Goal: Navigation & Orientation: Find specific page/section

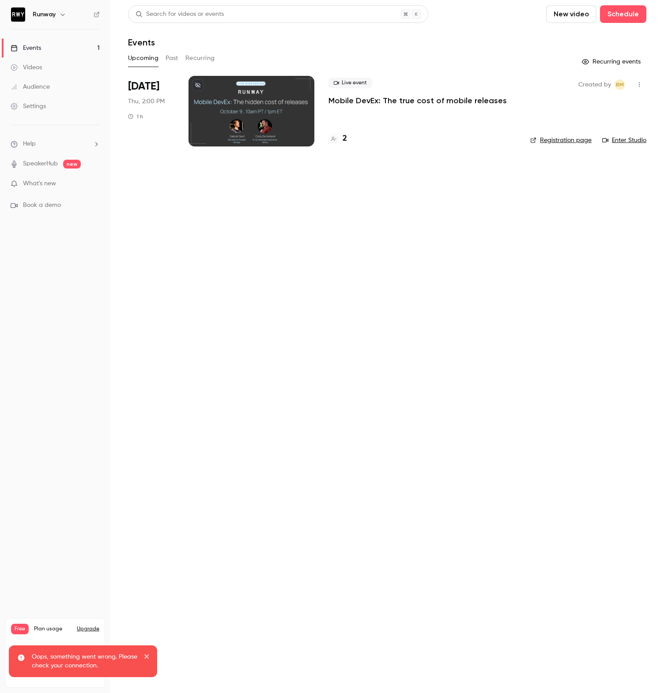
click at [46, 102] on link "Settings" at bounding box center [55, 106] width 110 height 19
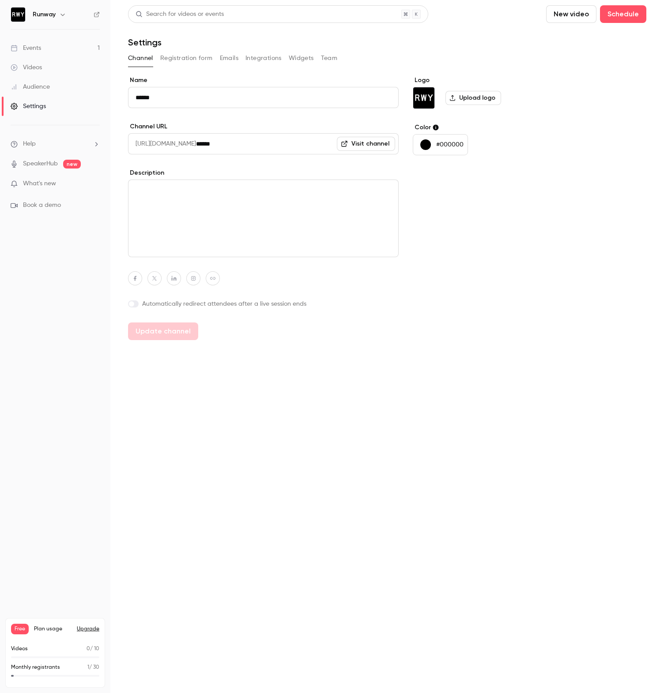
click at [178, 60] on button "Registration form" at bounding box center [186, 58] width 53 height 14
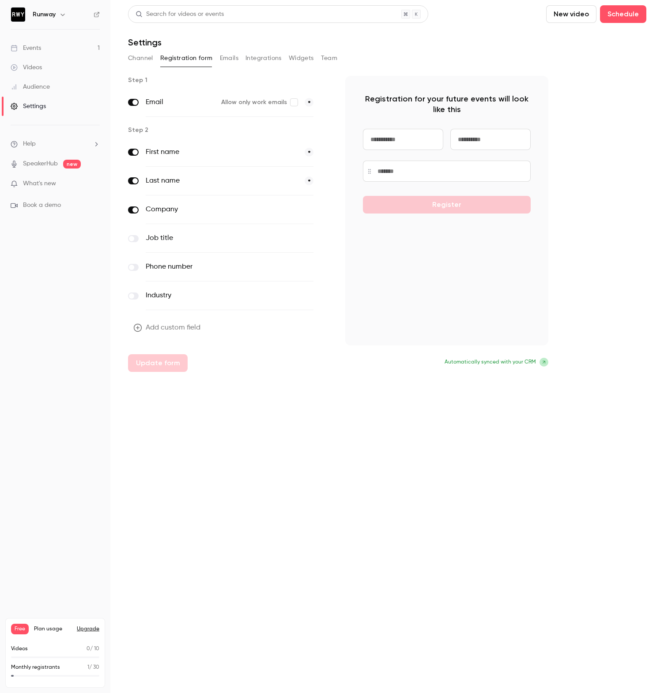
click at [222, 64] on button "Emails" at bounding box center [229, 58] width 19 height 14
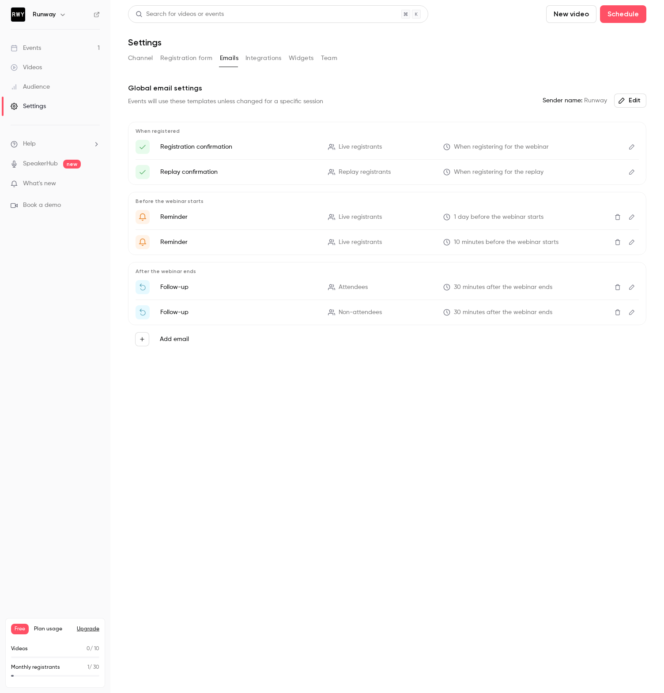
click at [43, 23] on nav "Runway Events 1 Videos Audience Settings Help SpeakerHub new What's new Book a …" at bounding box center [55, 346] width 110 height 693
click at [57, 16] on button "button" at bounding box center [62, 14] width 11 height 11
click at [190, 27] on div at bounding box center [332, 346] width 664 height 693
click at [35, 40] on link "Events 1" at bounding box center [55, 47] width 110 height 19
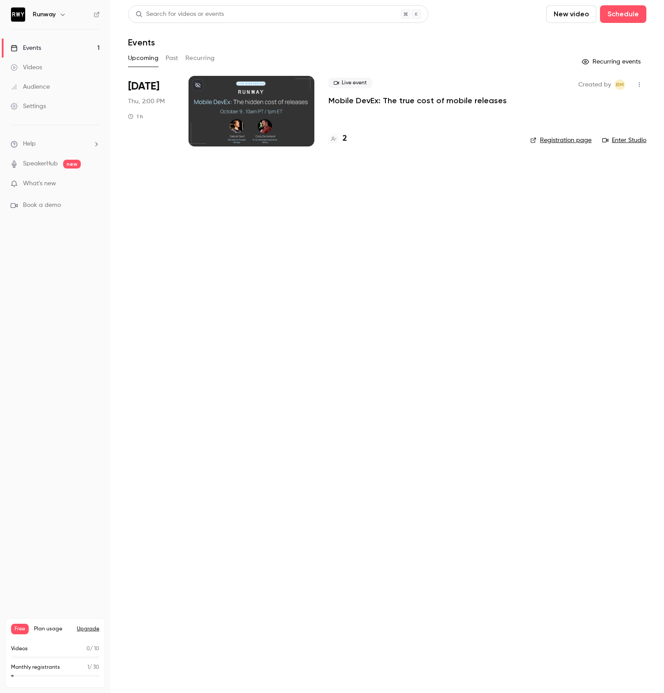
click at [180, 63] on div "Upcoming Past Recurring" at bounding box center [387, 58] width 518 height 14
click at [198, 59] on button "Recurring" at bounding box center [200, 58] width 30 height 14
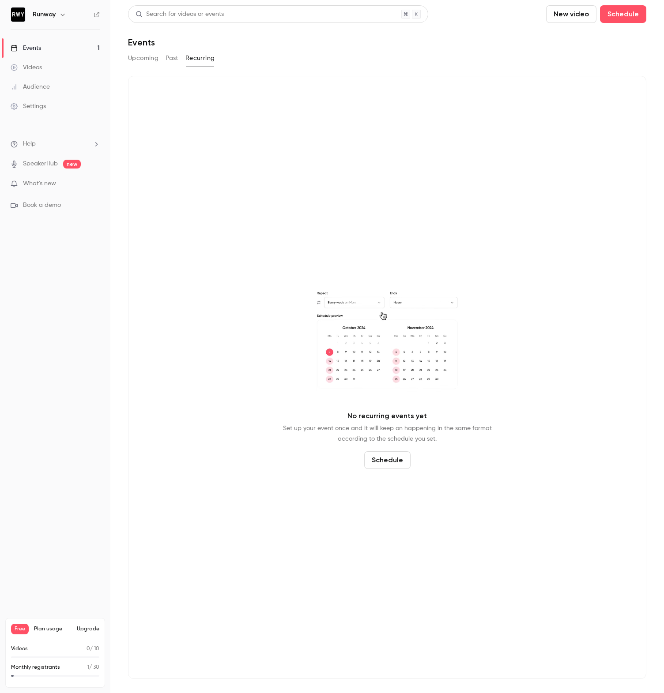
click at [60, 71] on link "Videos" at bounding box center [55, 67] width 110 height 19
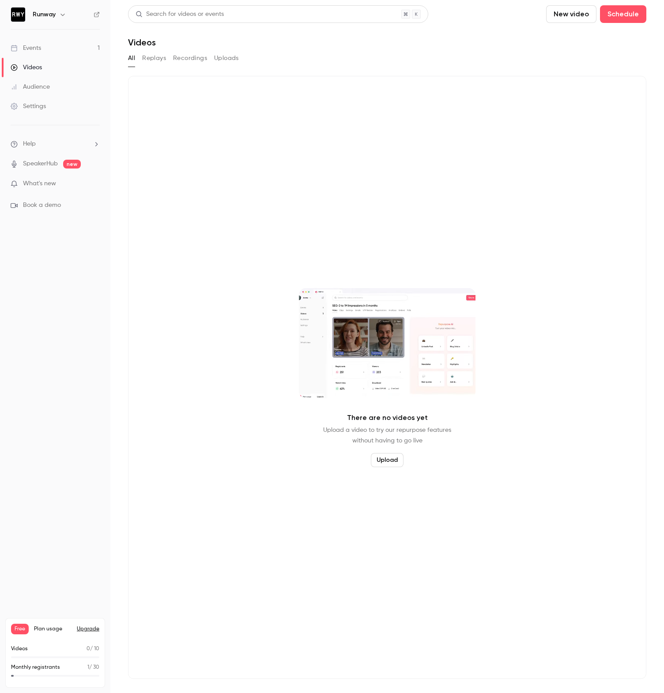
click at [190, 61] on button "Recordings" at bounding box center [190, 58] width 34 height 14
click at [147, 62] on button "Replays" at bounding box center [154, 58] width 24 height 14
click at [231, 61] on button "Uploads" at bounding box center [226, 58] width 25 height 14
click at [24, 54] on link "Events 1" at bounding box center [55, 47] width 110 height 19
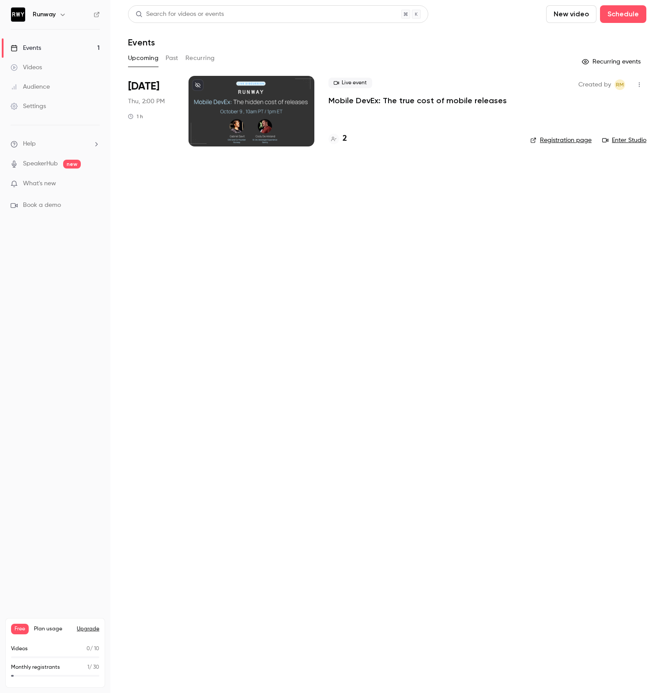
click at [169, 61] on button "Past" at bounding box center [171, 58] width 13 height 14
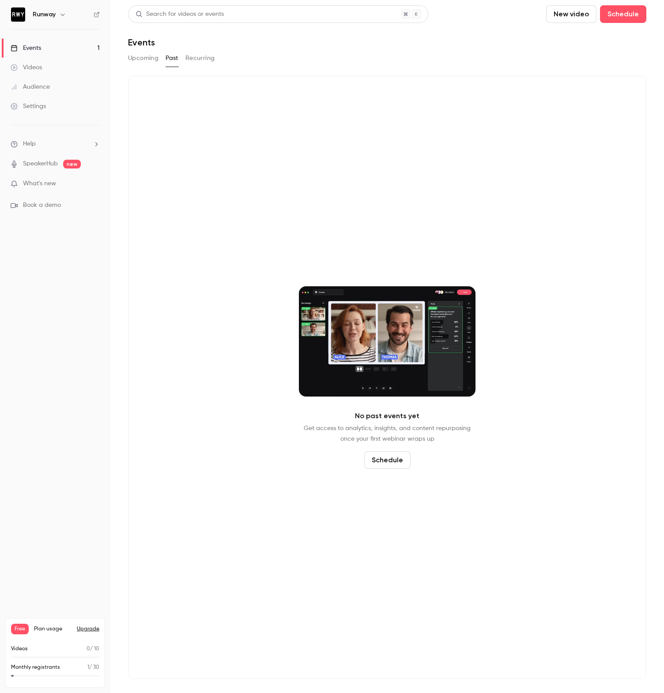
click at [200, 62] on button "Recurring" at bounding box center [200, 58] width 30 height 14
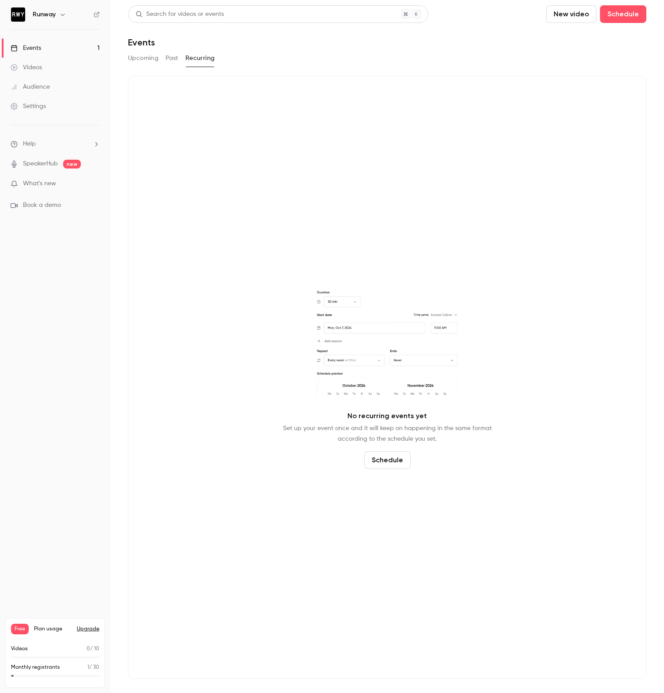
click at [200, 62] on button "Recurring" at bounding box center [200, 58] width 30 height 14
click at [48, 16] on h6 "Runway" at bounding box center [44, 14] width 23 height 9
click at [60, 16] on icon "button" at bounding box center [62, 14] width 7 height 7
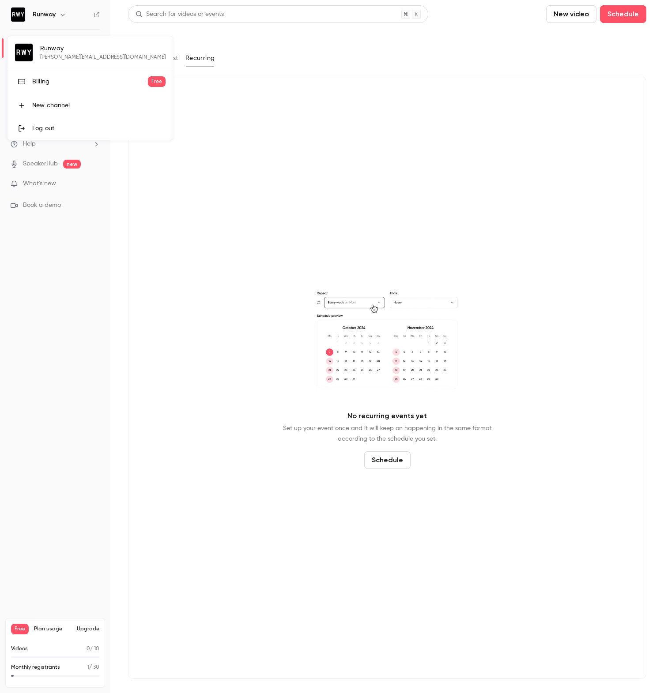
click at [267, 53] on div at bounding box center [332, 346] width 664 height 693
click at [175, 64] on button "Past" at bounding box center [171, 58] width 13 height 14
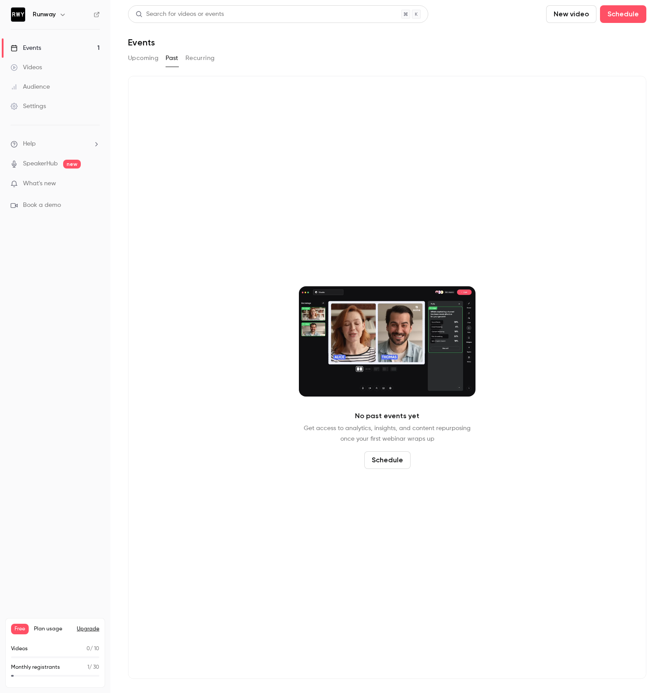
click at [145, 60] on button "Upcoming" at bounding box center [143, 58] width 30 height 14
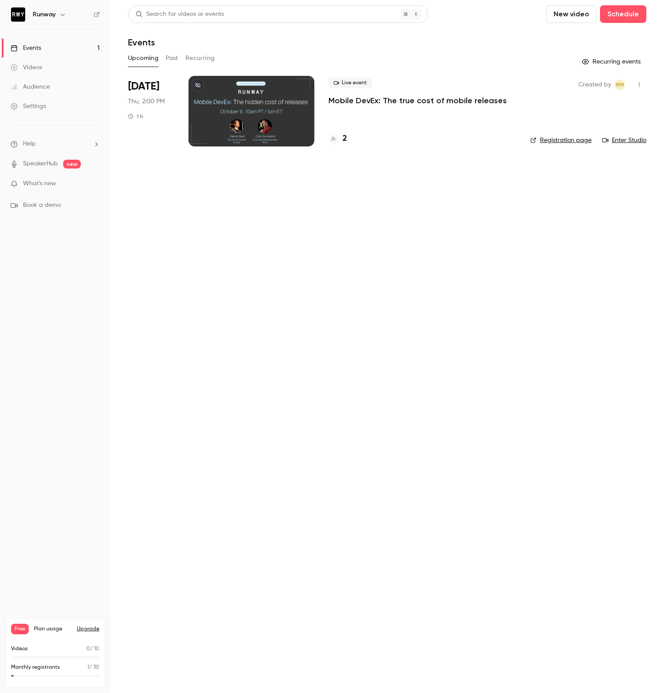
click at [33, 185] on span "What's new" at bounding box center [39, 183] width 33 height 9
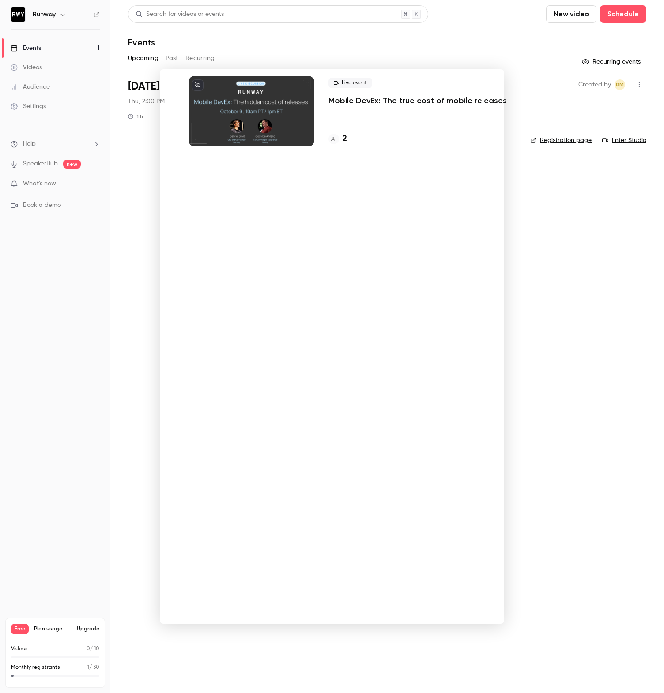
click at [134, 256] on div at bounding box center [332, 346] width 664 height 693
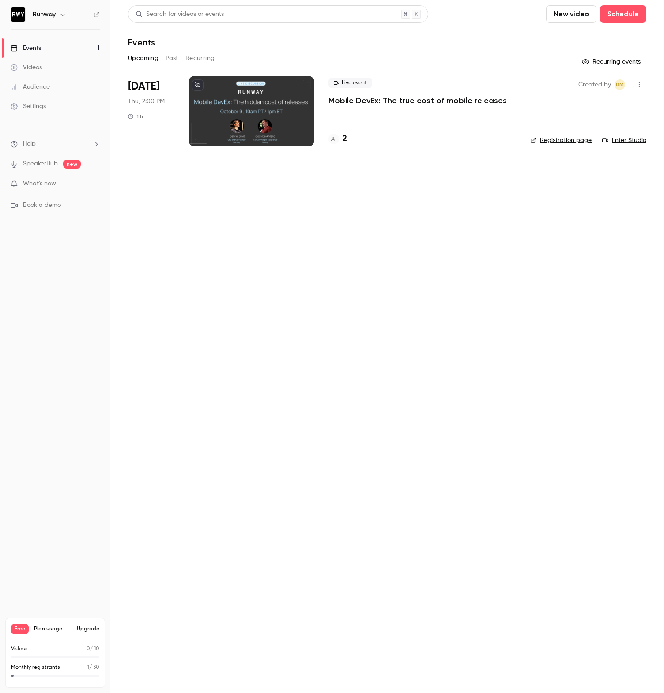
click at [34, 77] on link "Audience" at bounding box center [55, 86] width 110 height 19
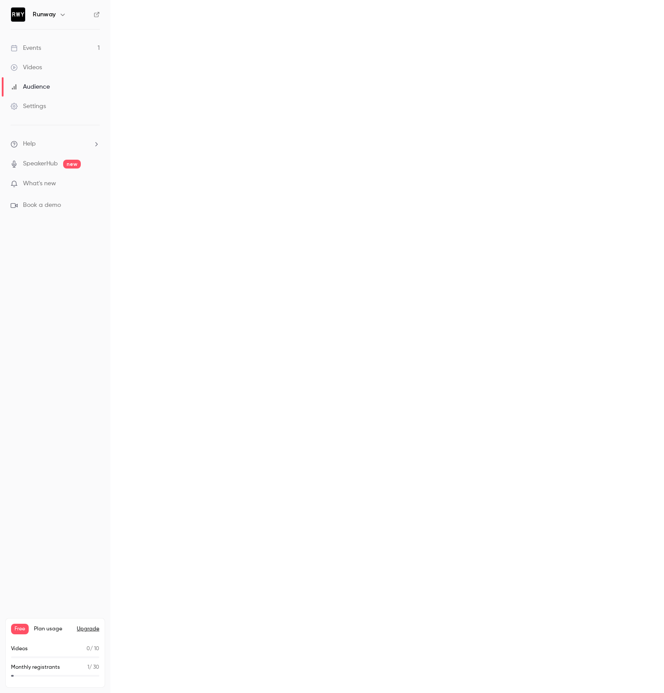
click at [41, 88] on div "Audience" at bounding box center [30, 87] width 39 height 9
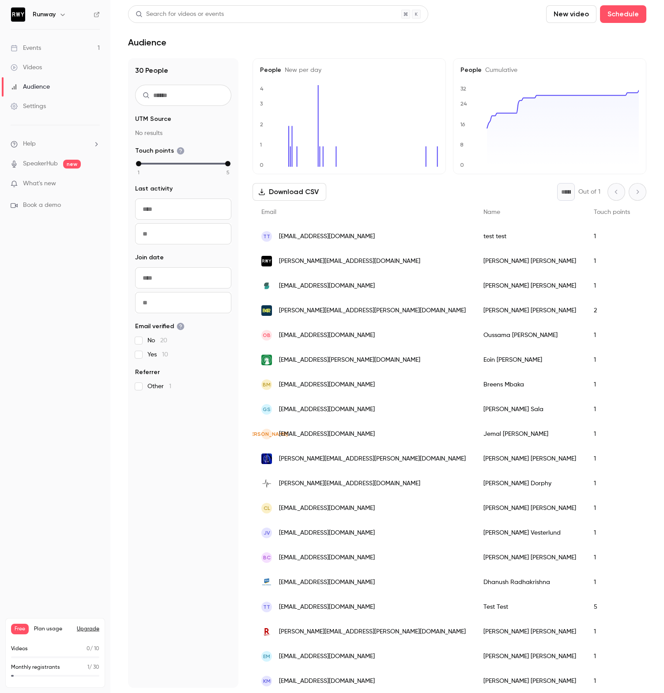
click at [41, 88] on div "Audience" at bounding box center [30, 87] width 39 height 9
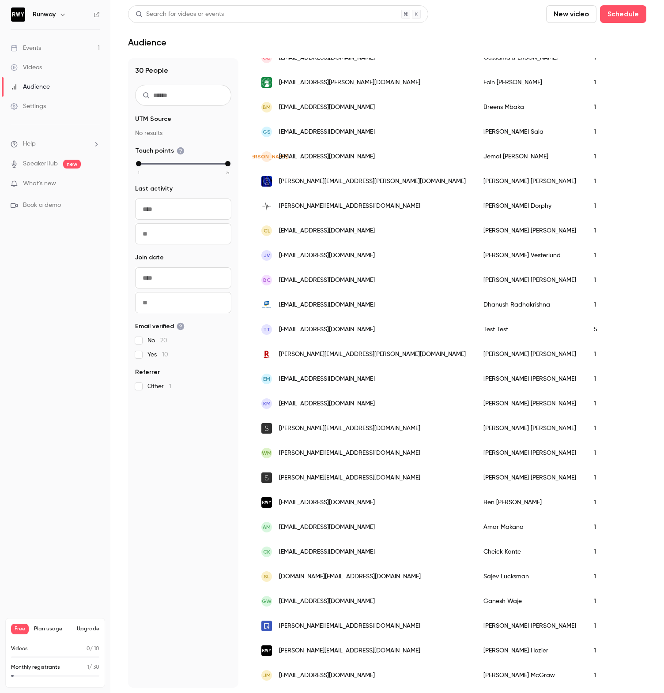
click at [297, 354] on span "[PERSON_NAME][EMAIL_ADDRESS][PERSON_NAME][DOMAIN_NAME]" at bounding box center [372, 354] width 187 height 9
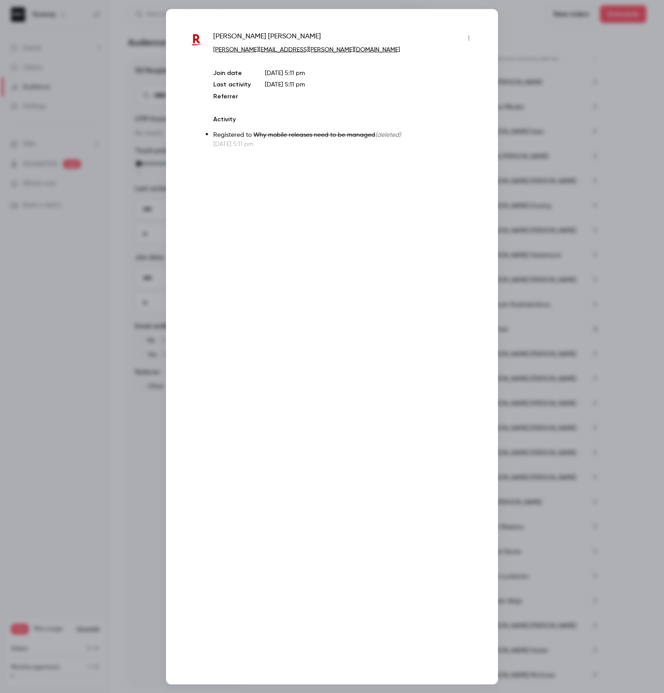
click at [561, 184] on div at bounding box center [332, 346] width 664 height 693
click at [639, 184] on div "[DATE] 9:57 AM" at bounding box center [670, 181] width 62 height 25
click at [495, 129] on div "[PERSON_NAME] [PERSON_NAME][EMAIL_ADDRESS][PERSON_NAME][DOMAIN_NAME] Join date …" at bounding box center [332, 347] width 332 height 676
click at [104, 50] on link "Events 1" at bounding box center [55, 47] width 110 height 19
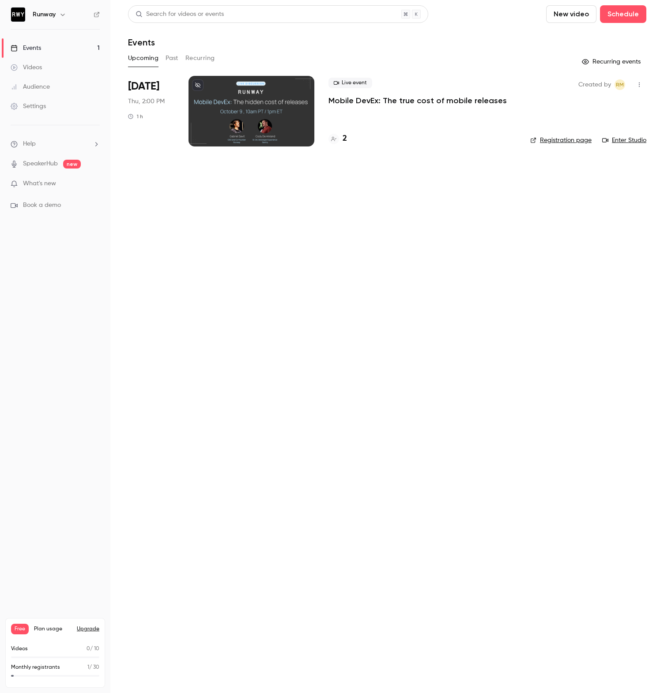
click at [33, 60] on link "Videos" at bounding box center [55, 67] width 110 height 19
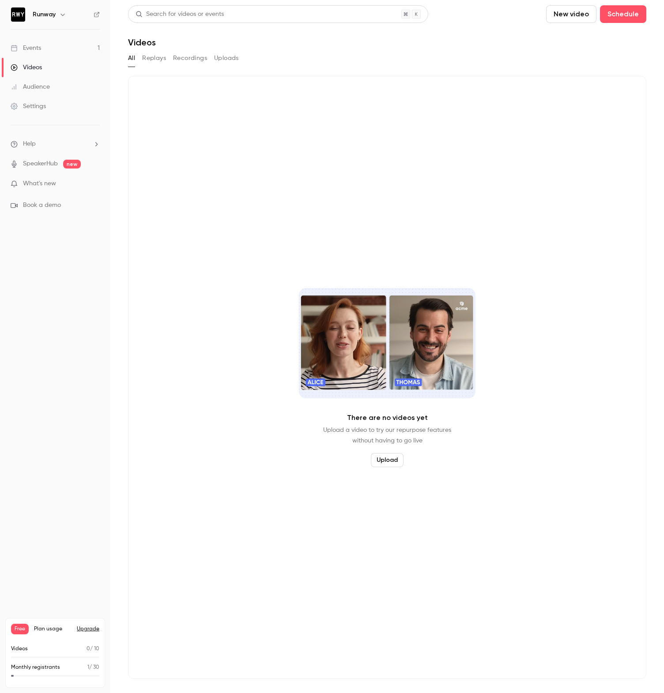
click at [162, 56] on button "Replays" at bounding box center [154, 58] width 24 height 14
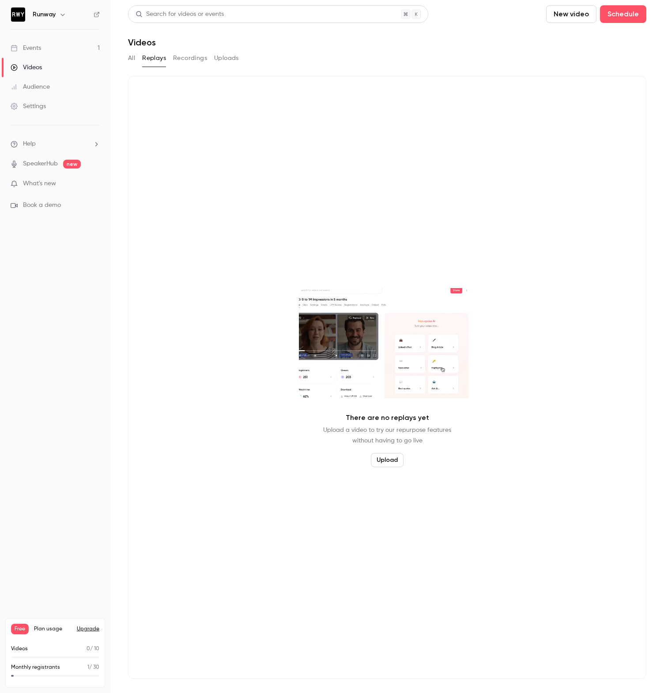
click at [200, 58] on button "Recordings" at bounding box center [190, 58] width 34 height 14
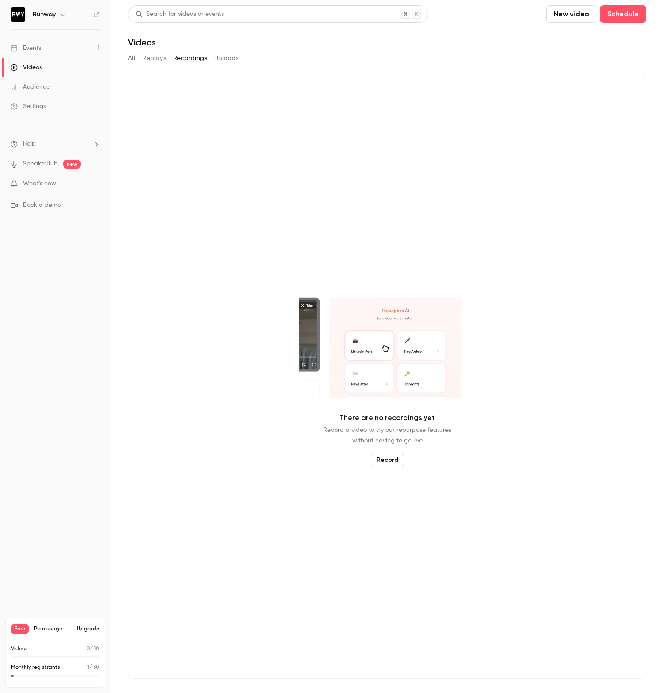
click at [244, 59] on div "All Replays Recordings Uploads" at bounding box center [387, 58] width 518 height 14
click at [229, 58] on button "Uploads" at bounding box center [226, 58] width 25 height 14
click at [52, 145] on li "Help" at bounding box center [55, 143] width 89 height 9
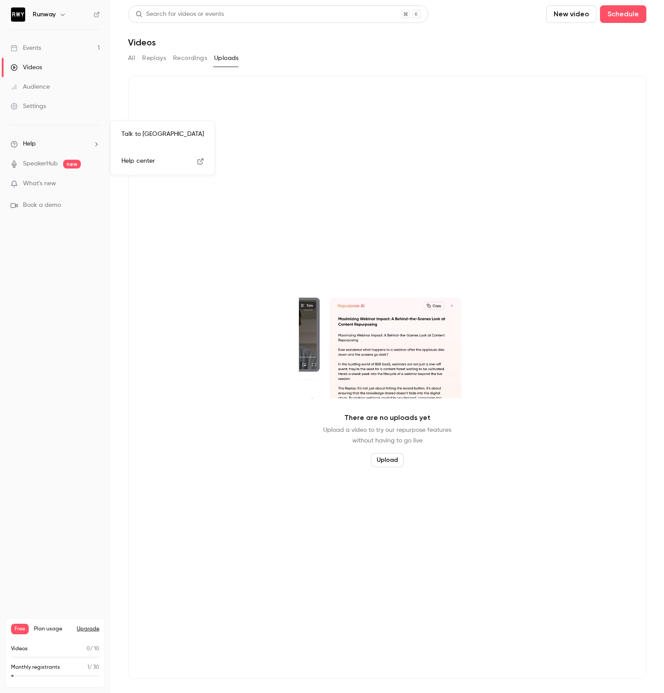
click at [97, 105] on div at bounding box center [332, 346] width 664 height 693
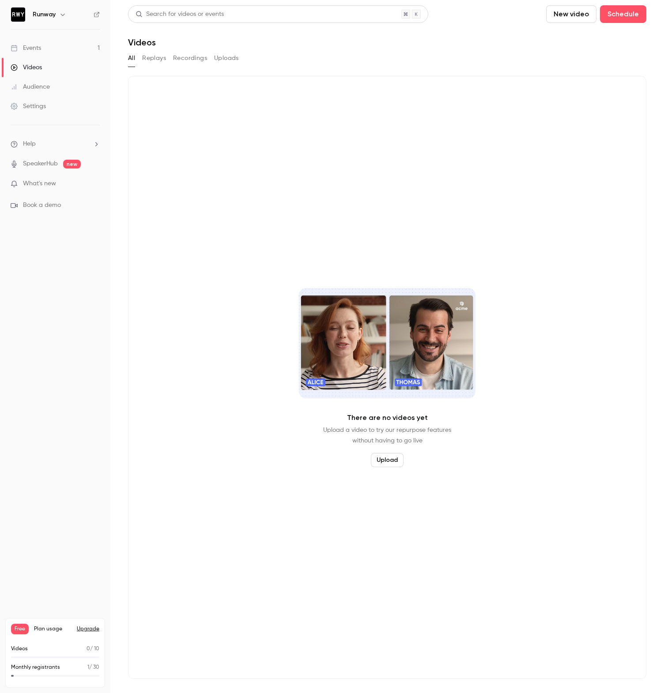
click at [59, 15] on icon "button" at bounding box center [62, 14] width 7 height 7
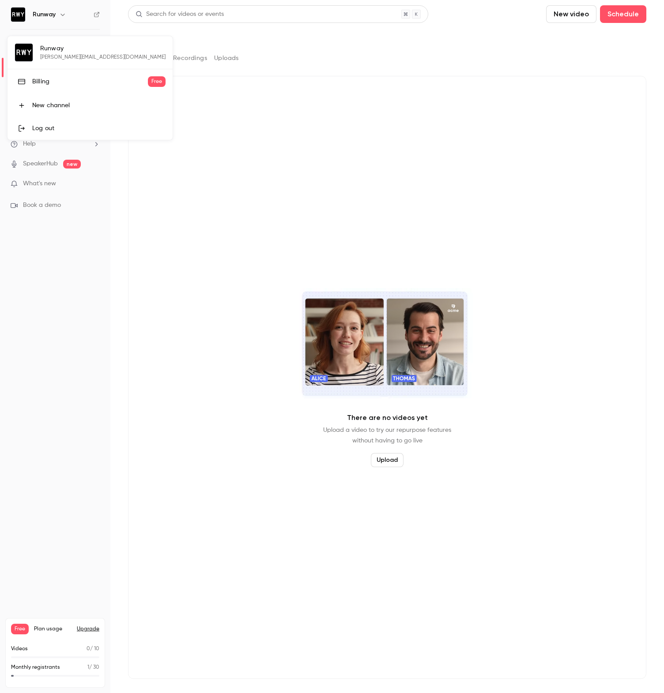
click at [158, 271] on div at bounding box center [332, 346] width 664 height 693
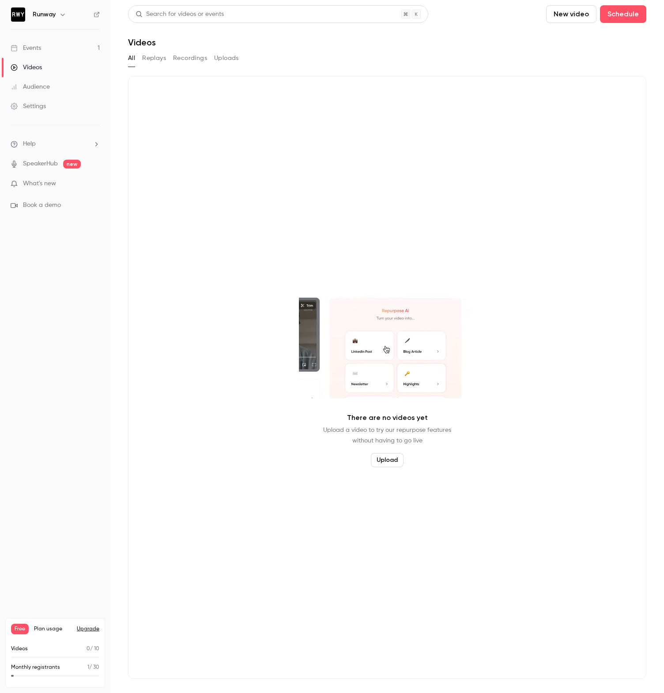
click at [158, 60] on button "Replays" at bounding box center [154, 58] width 24 height 14
click at [191, 60] on button "Recordings" at bounding box center [190, 58] width 34 height 14
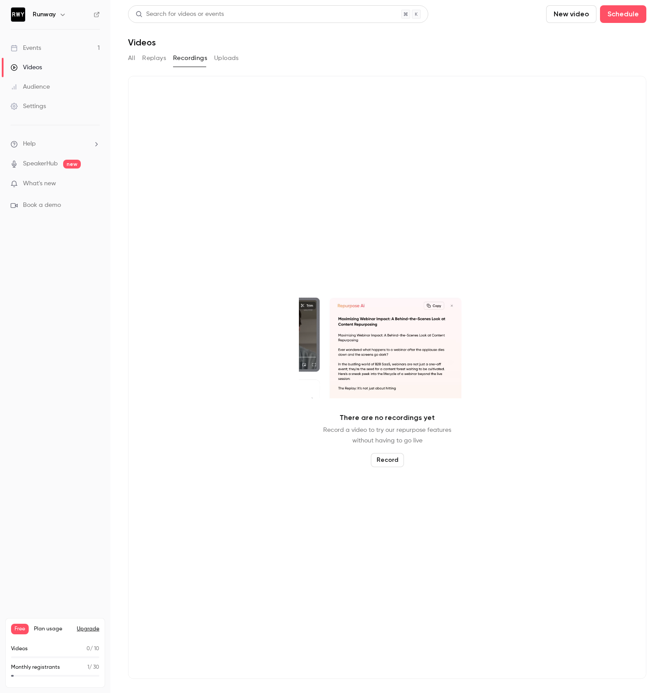
click at [35, 85] on div "Audience" at bounding box center [30, 87] width 39 height 9
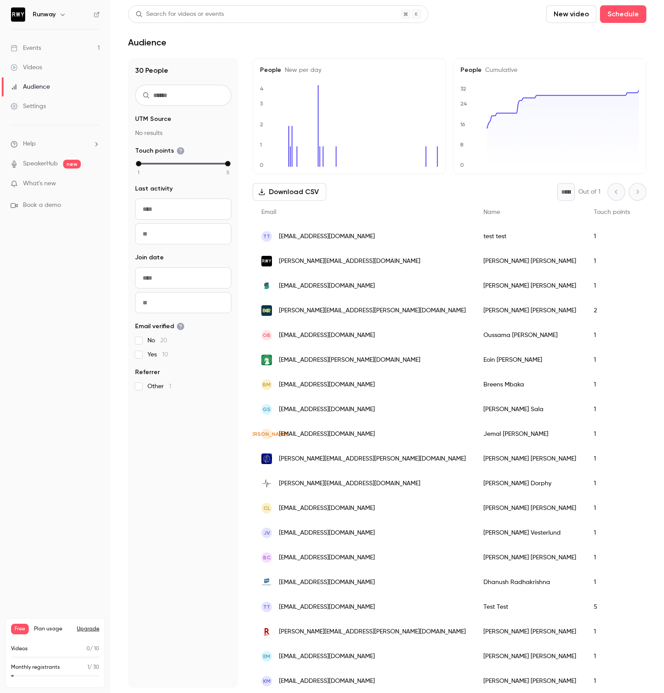
scroll to position [278, 0]
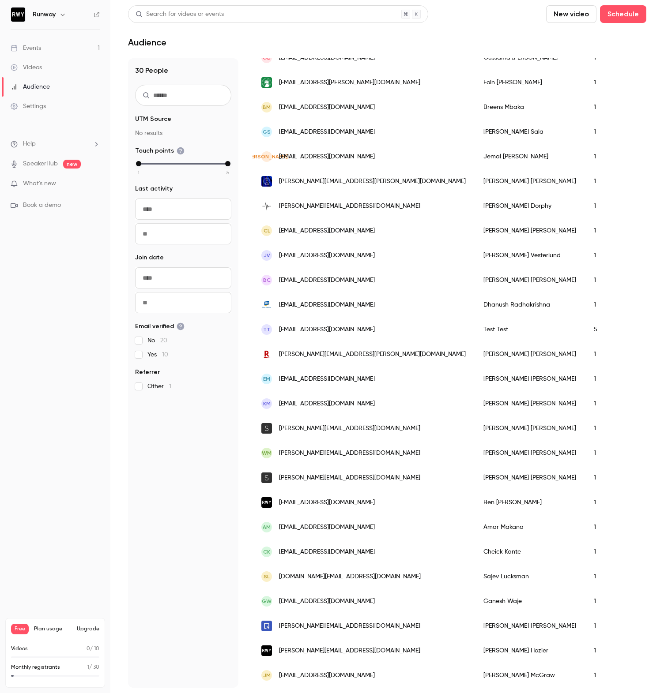
click at [474, 470] on div "[PERSON_NAME]" at bounding box center [529, 478] width 110 height 25
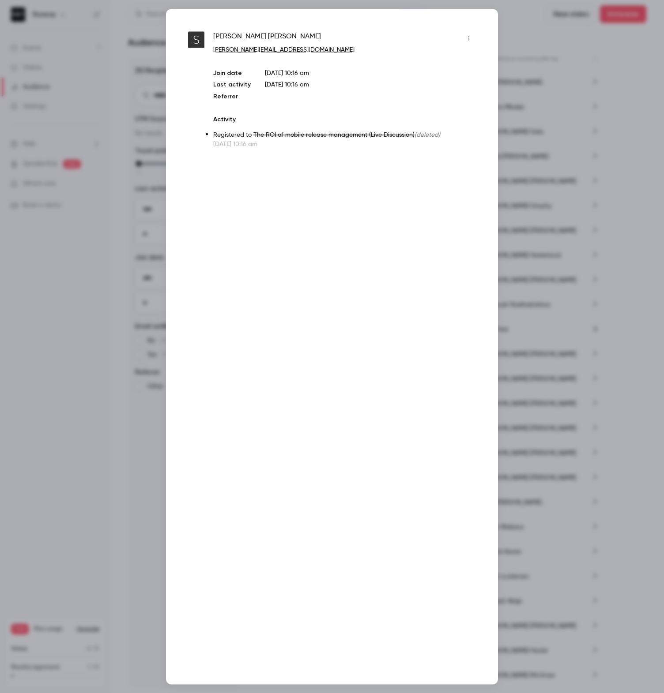
drag, startPoint x: 445, startPoint y: 133, endPoint x: 391, endPoint y: 134, distance: 53.8
click at [391, 134] on p "Registered to The ROI of mobile release management (Live Discussion) (deleted)" at bounding box center [344, 134] width 263 height 9
click at [305, 135] on span "The ROI of mobile release management (Live Discussion)" at bounding box center [333, 135] width 161 height 6
click at [306, 146] on p "[DATE] 10:16 am" at bounding box center [344, 143] width 263 height 9
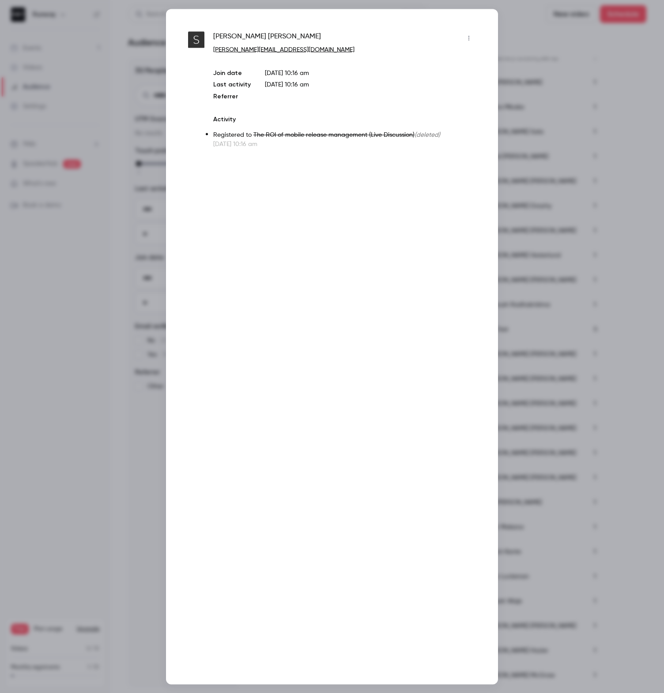
click at [473, 37] on button "button" at bounding box center [469, 38] width 14 height 14
click at [538, 38] on div at bounding box center [332, 346] width 664 height 693
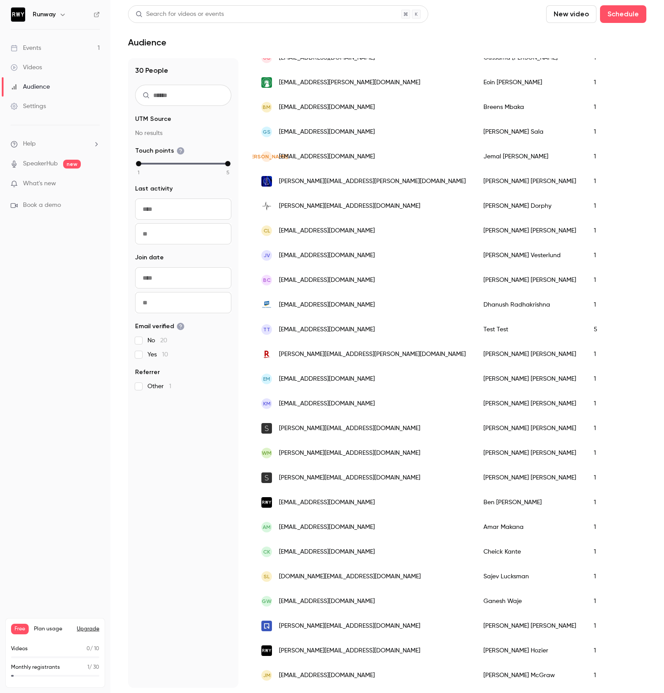
click at [37, 105] on div "Settings" at bounding box center [28, 106] width 35 height 9
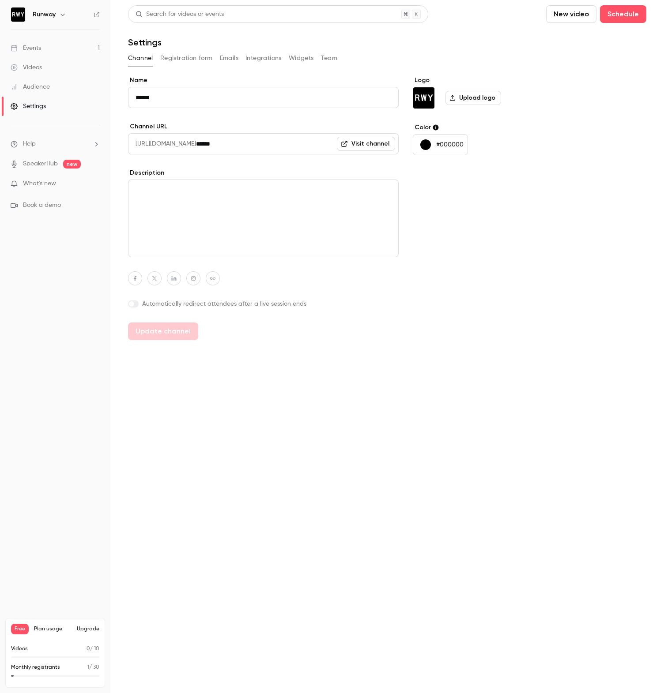
click at [195, 57] on button "Registration form" at bounding box center [186, 58] width 53 height 14
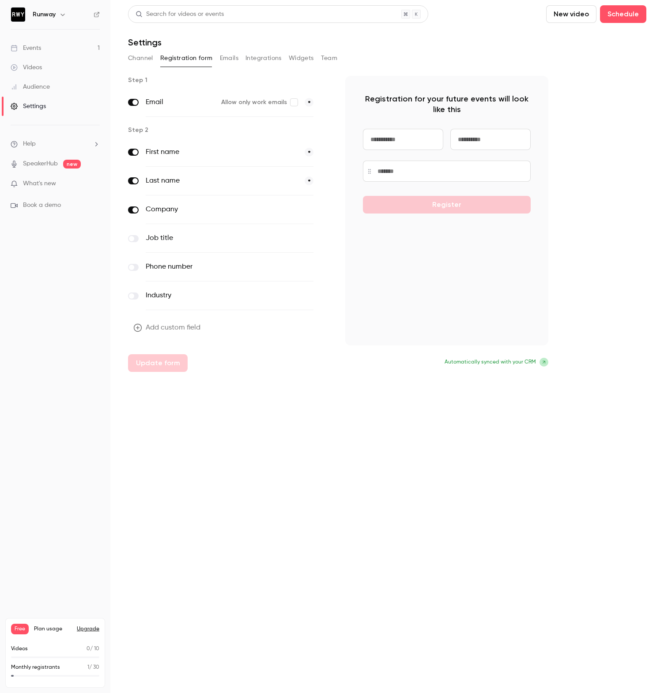
click at [225, 59] on button "Emails" at bounding box center [229, 58] width 19 height 14
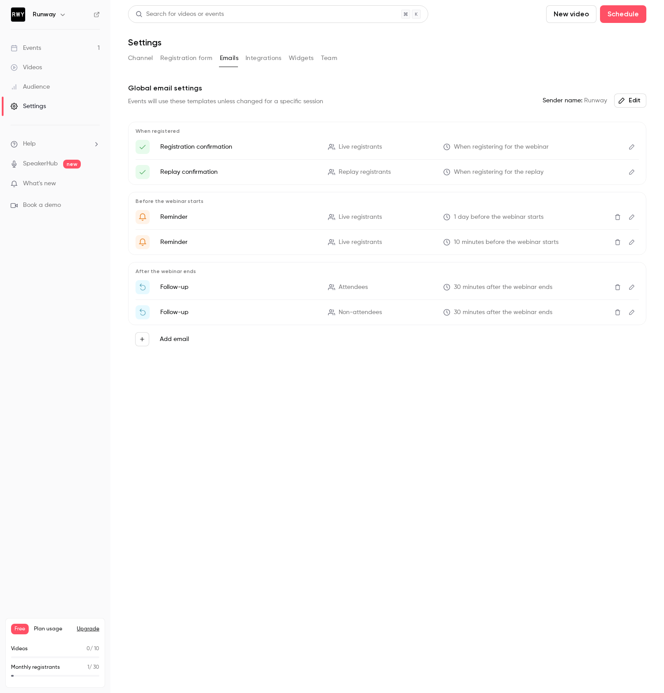
click at [256, 59] on button "Integrations" at bounding box center [263, 58] width 36 height 14
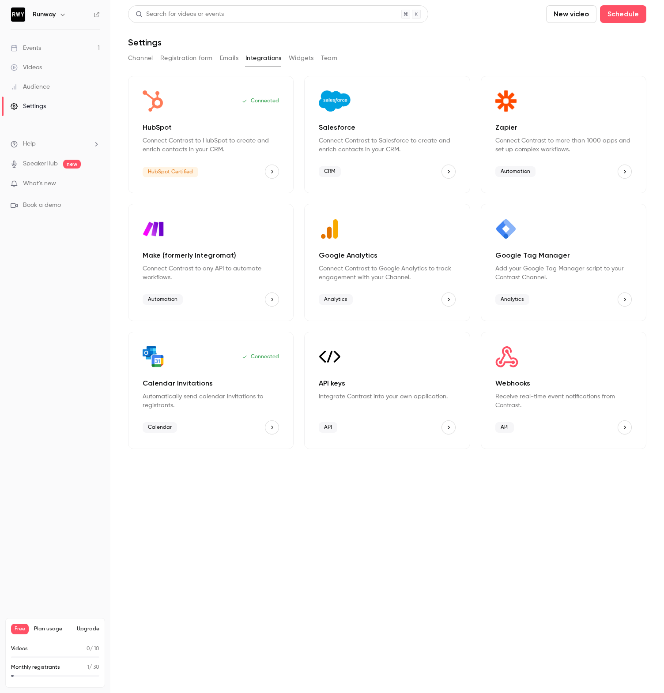
click at [297, 59] on button "Widgets" at bounding box center [301, 58] width 25 height 14
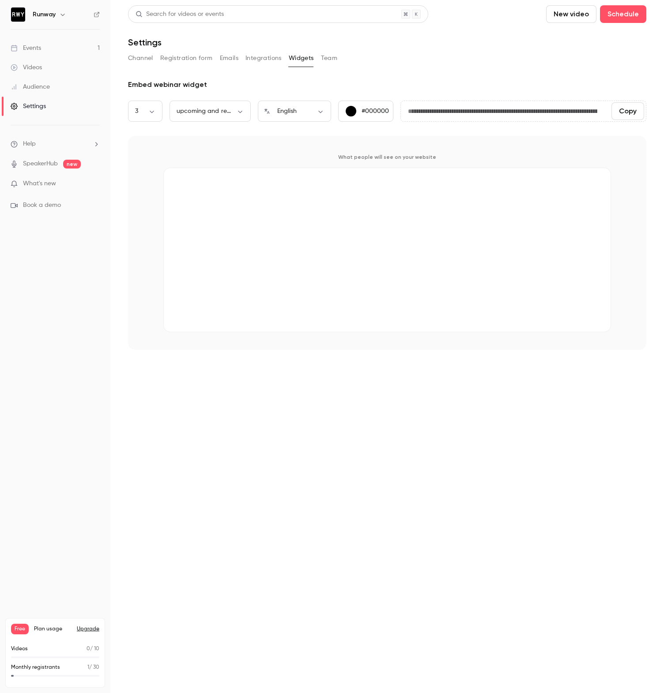
click at [327, 61] on button "Team" at bounding box center [329, 58] width 17 height 14
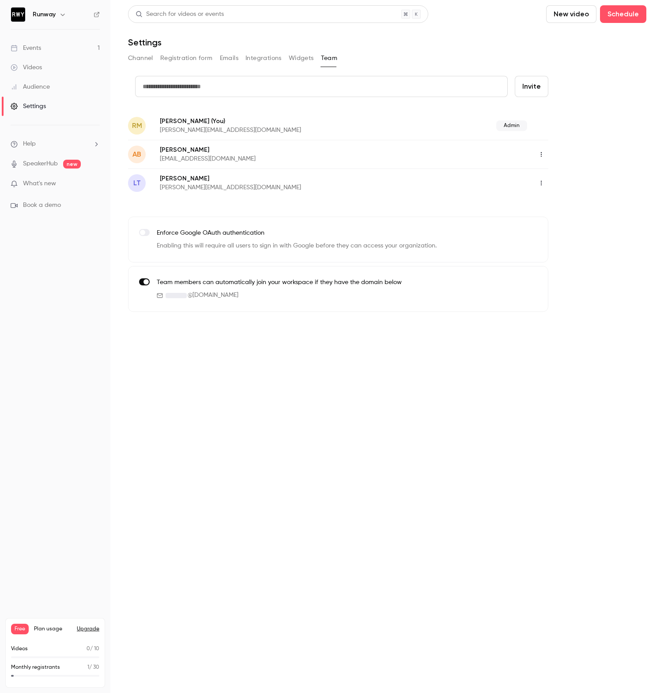
click at [540, 155] on icon "button" at bounding box center [541, 154] width 7 height 6
click at [587, 146] on div at bounding box center [332, 346] width 664 height 693
click at [23, 68] on div "Videos" at bounding box center [26, 67] width 31 height 9
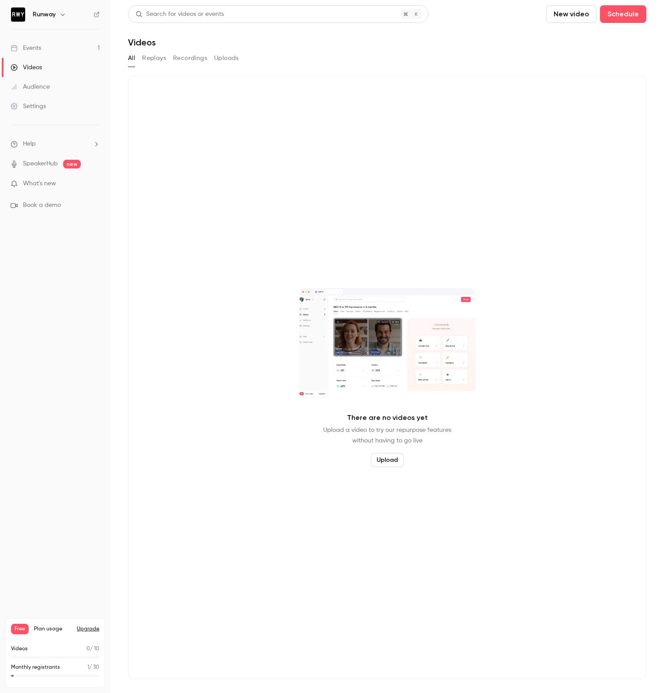
click at [153, 57] on button "Replays" at bounding box center [154, 58] width 24 height 14
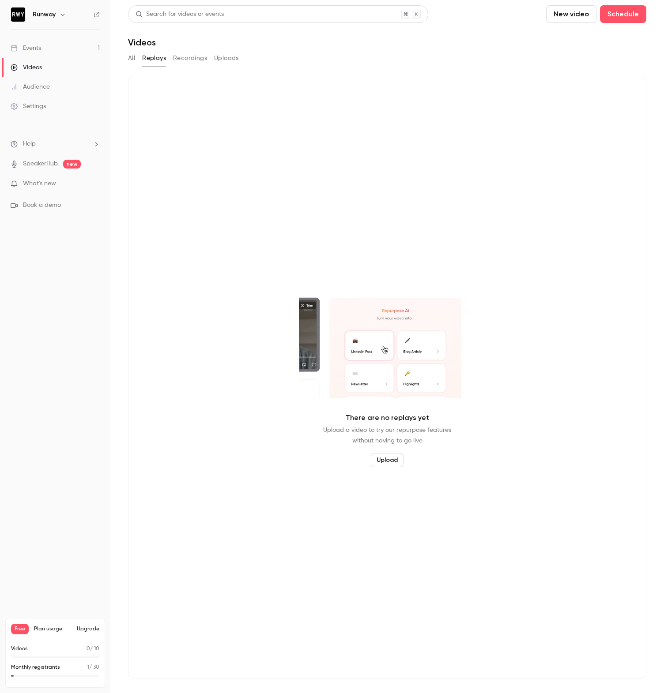
click at [181, 54] on button "Recordings" at bounding box center [190, 58] width 34 height 14
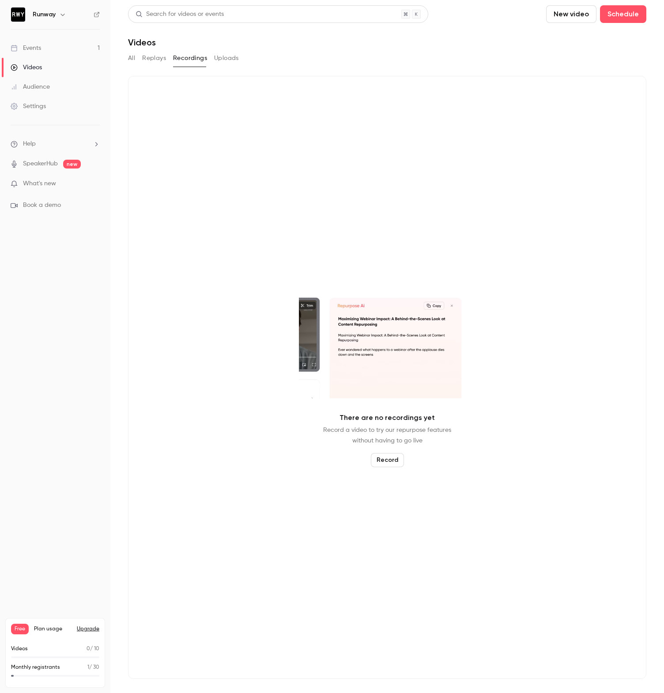
click at [210, 57] on div "All Replays Recordings Uploads" at bounding box center [387, 58] width 518 height 14
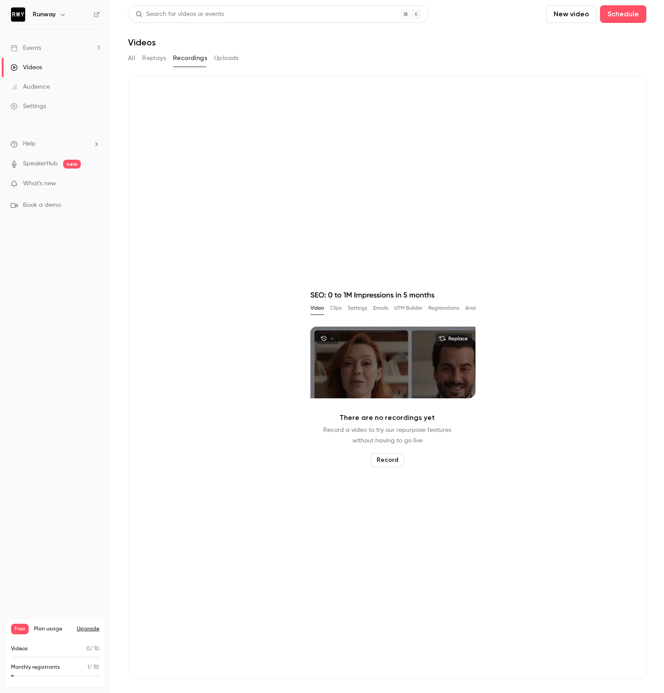
click at [221, 57] on button "Uploads" at bounding box center [226, 58] width 25 height 14
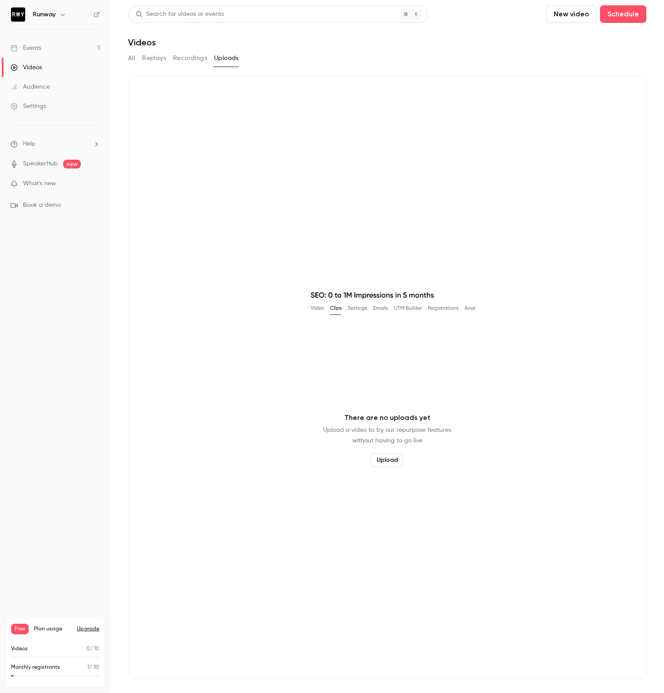
click at [55, 11] on div "Runway" at bounding box center [60, 14] width 54 height 11
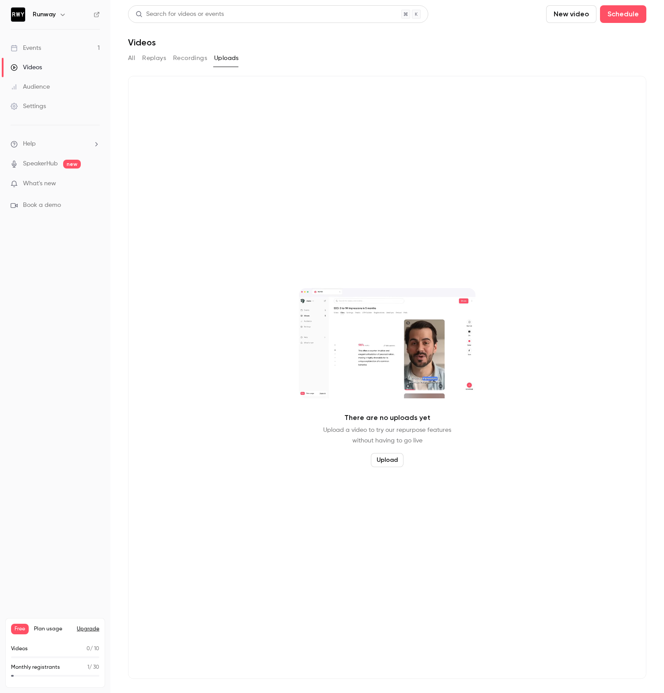
click at [61, 13] on icon "button" at bounding box center [62, 14] width 7 height 7
click at [49, 115] on li "New channel" at bounding box center [90, 105] width 165 height 23
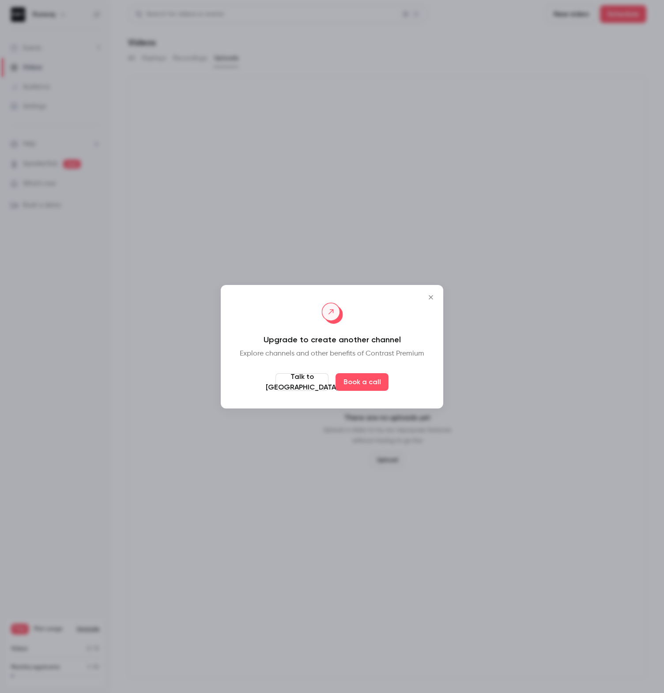
click at [428, 296] on icon "Close" at bounding box center [430, 297] width 11 height 7
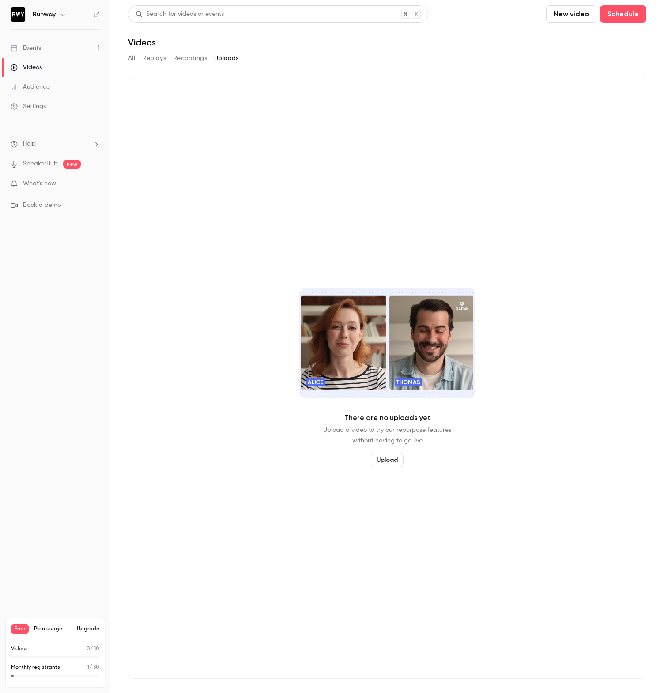
click at [45, 188] on span "What's new" at bounding box center [39, 183] width 33 height 9
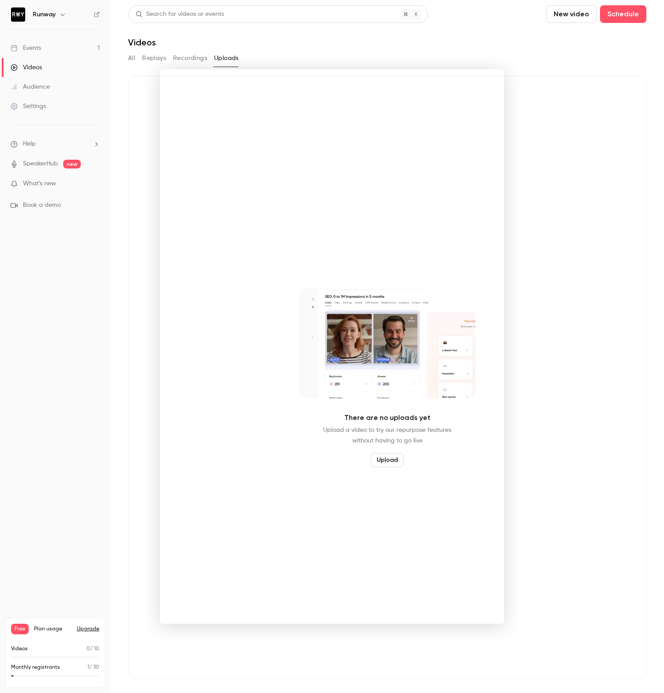
click at [108, 354] on div at bounding box center [332, 346] width 664 height 693
